Goal: Navigation & Orientation: Go to known website

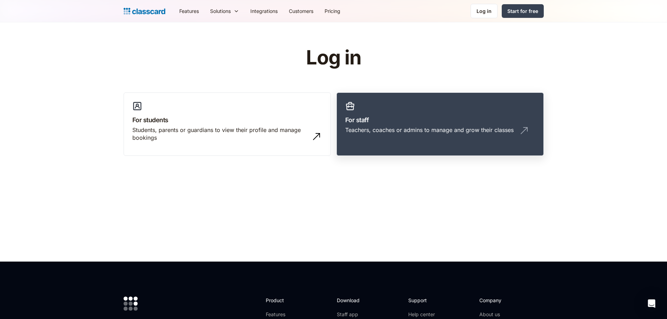
click at [369, 139] on link "For staff Teachers, coaches or admins to manage and grow their classes" at bounding box center [440, 124] width 207 height 64
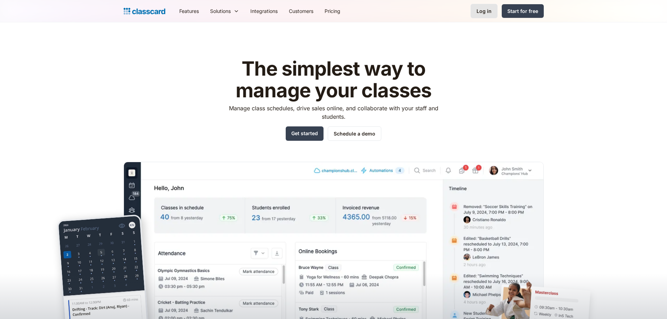
click at [486, 13] on div "Log in" at bounding box center [484, 10] width 15 height 7
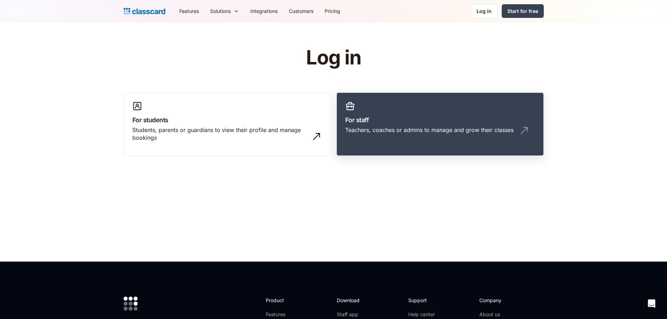
click at [387, 121] on h3 "For staff" at bounding box center [440, 119] width 190 height 9
